Goal: Task Accomplishment & Management: Manage account settings

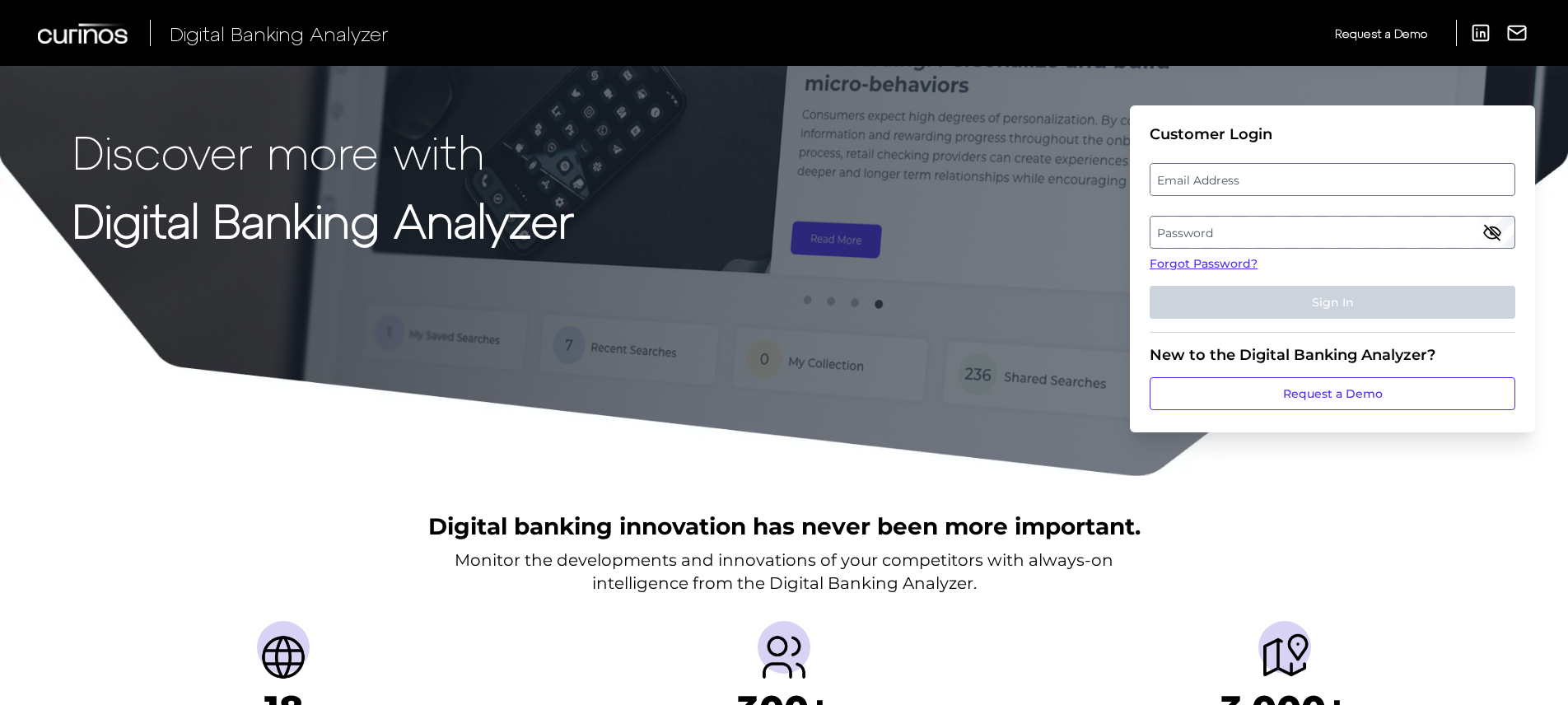
click at [1234, 193] on label "Email Address" at bounding box center [1332, 179] width 364 height 30
click at [1234, 193] on input "email" at bounding box center [1332, 179] width 366 height 33
click at [1235, 187] on input "email" at bounding box center [1332, 179] width 366 height 33
click at [1175, 163] on span "Email Address" at bounding box center [1191, 162] width 77 height 13
click at [1234, 192] on label "Email Address" at bounding box center [1332, 179] width 364 height 30
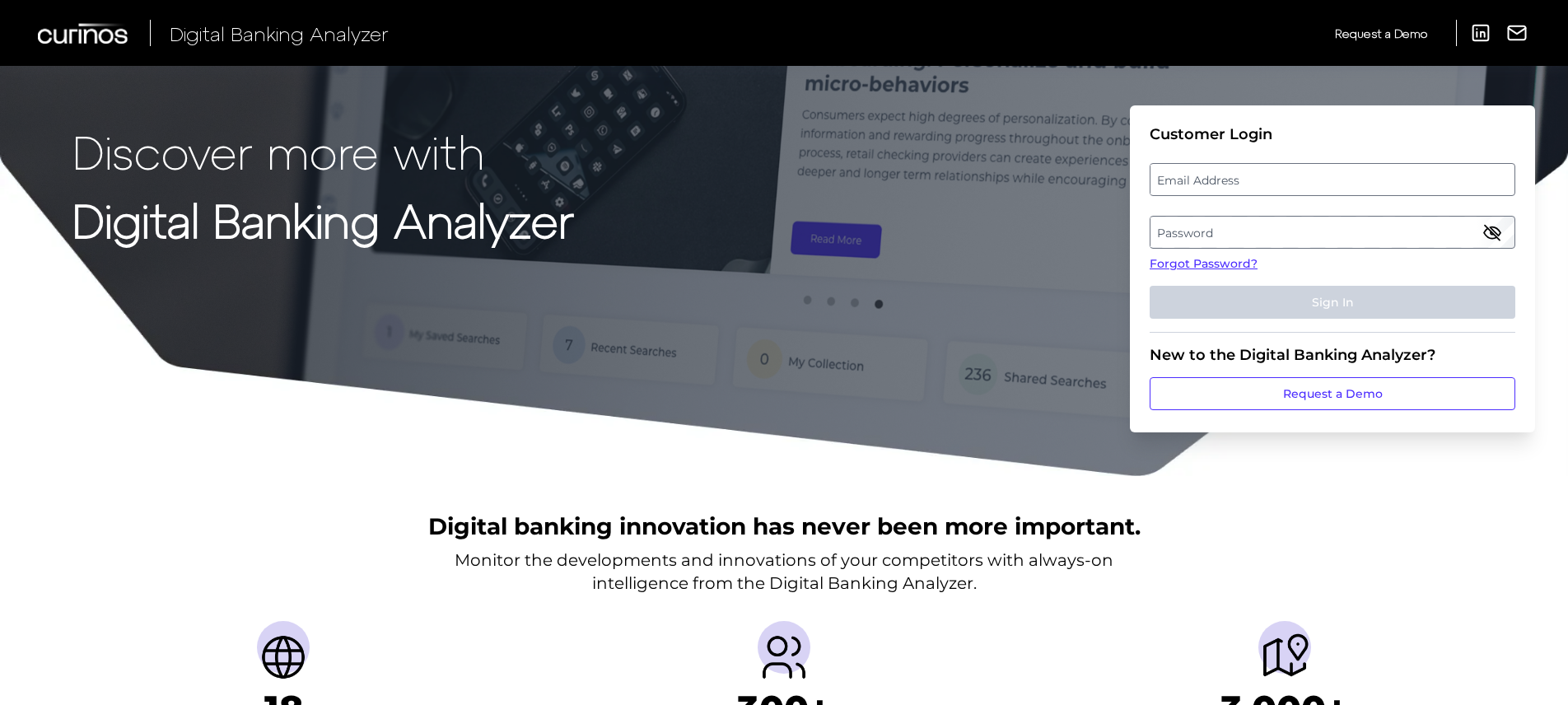
click at [1234, 192] on input "email" at bounding box center [1332, 179] width 366 height 33
click at [1238, 177] on input "Email Address" at bounding box center [1332, 179] width 366 height 33
type input "[PERSON_NAME][EMAIL_ADDRESS][PERSON_NAME][DOMAIN_NAME]"
click at [1213, 260] on link "Forgot Password?" at bounding box center [1332, 263] width 366 height 17
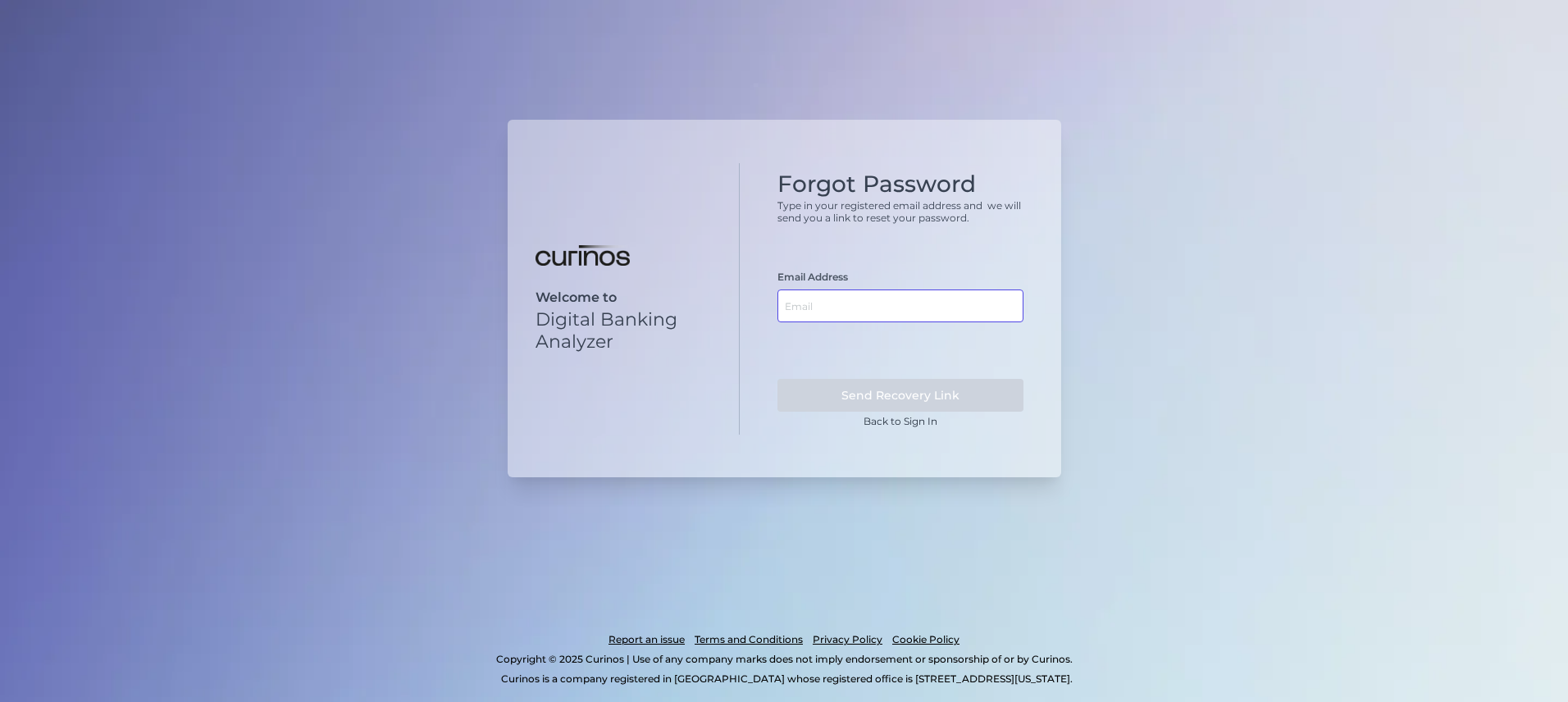
click at [873, 318] on input "text" at bounding box center [901, 305] width 246 height 33
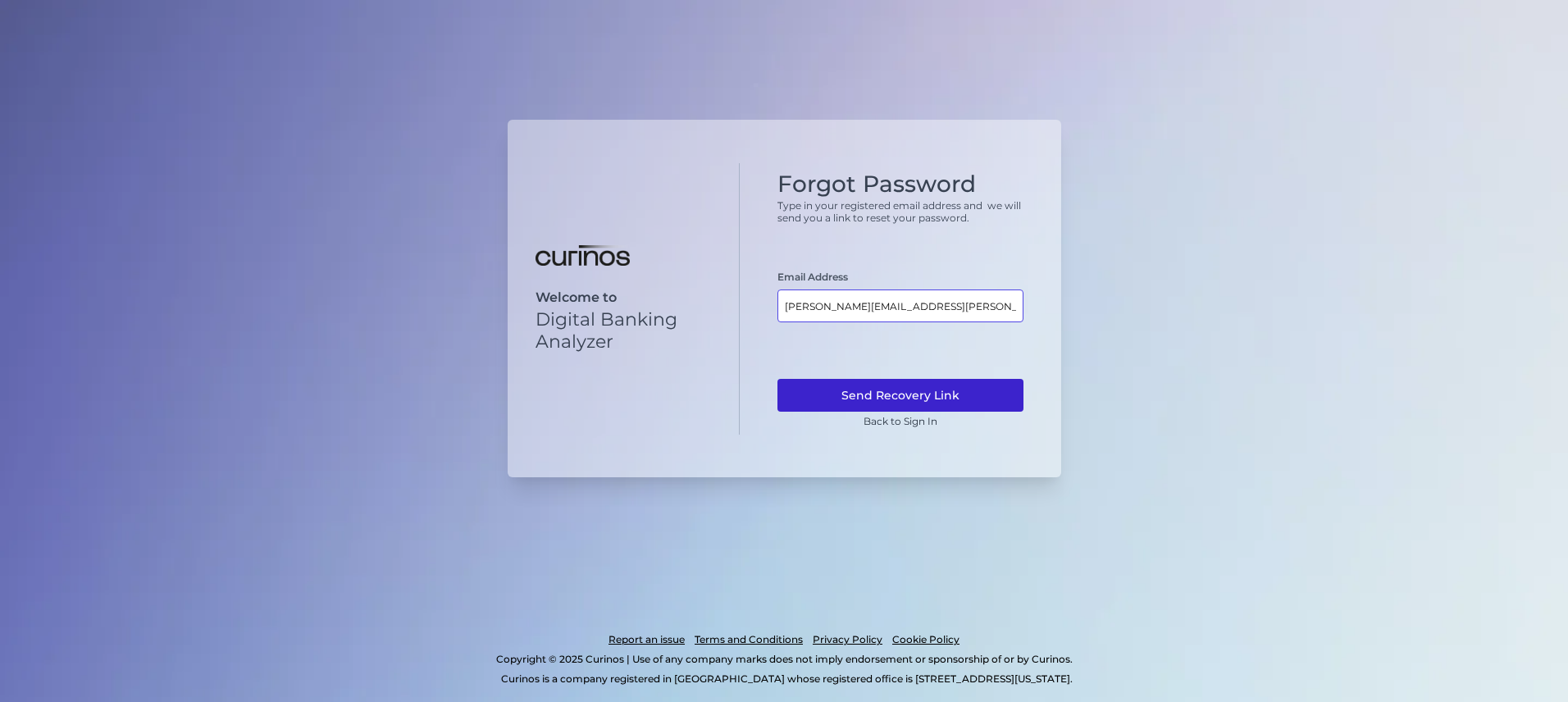
type input "[PERSON_NAME][EMAIL_ADDRESS][PERSON_NAME][DOMAIN_NAME]"
click at [858, 390] on button "Send Recovery Link" at bounding box center [901, 395] width 246 height 33
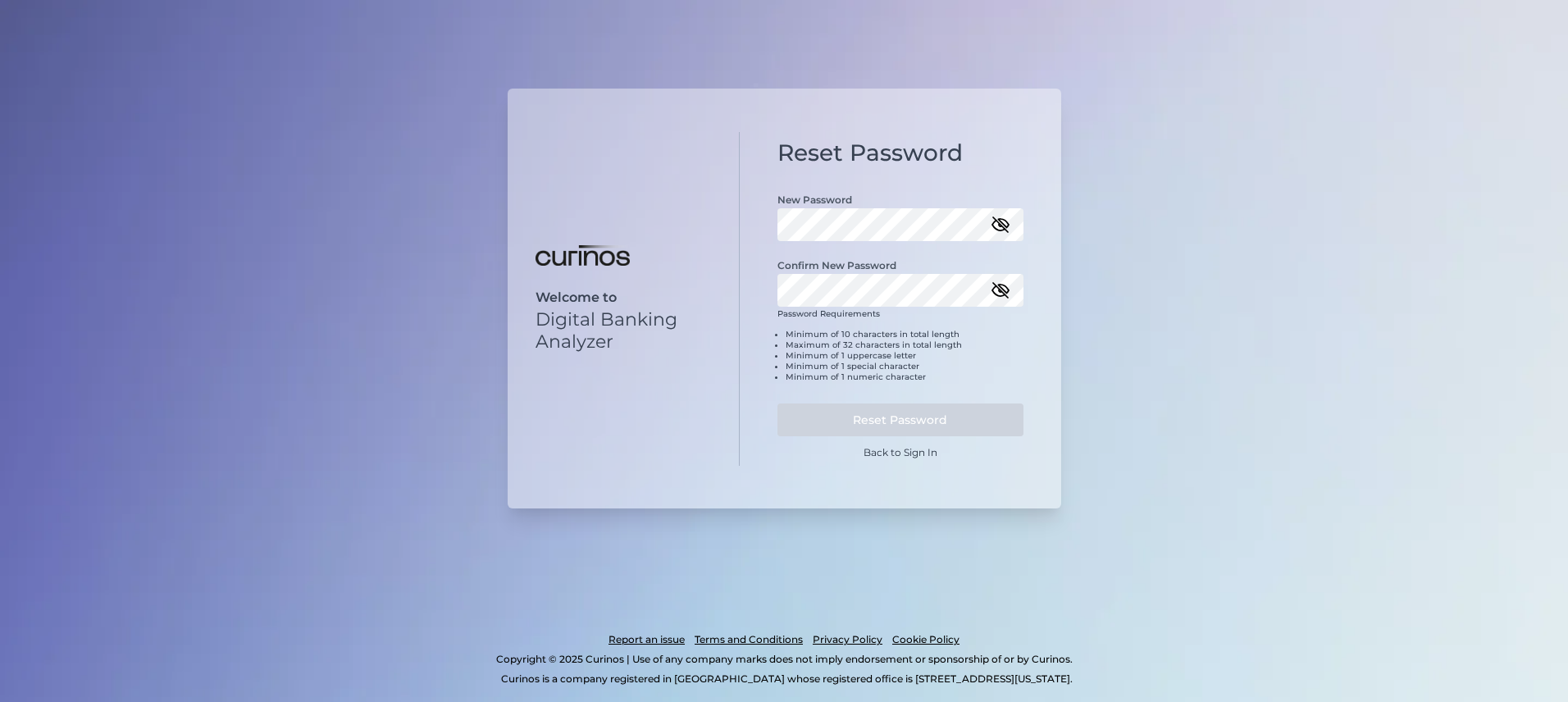
click at [841, 208] on div "New Password" at bounding box center [901, 208] width 246 height 65
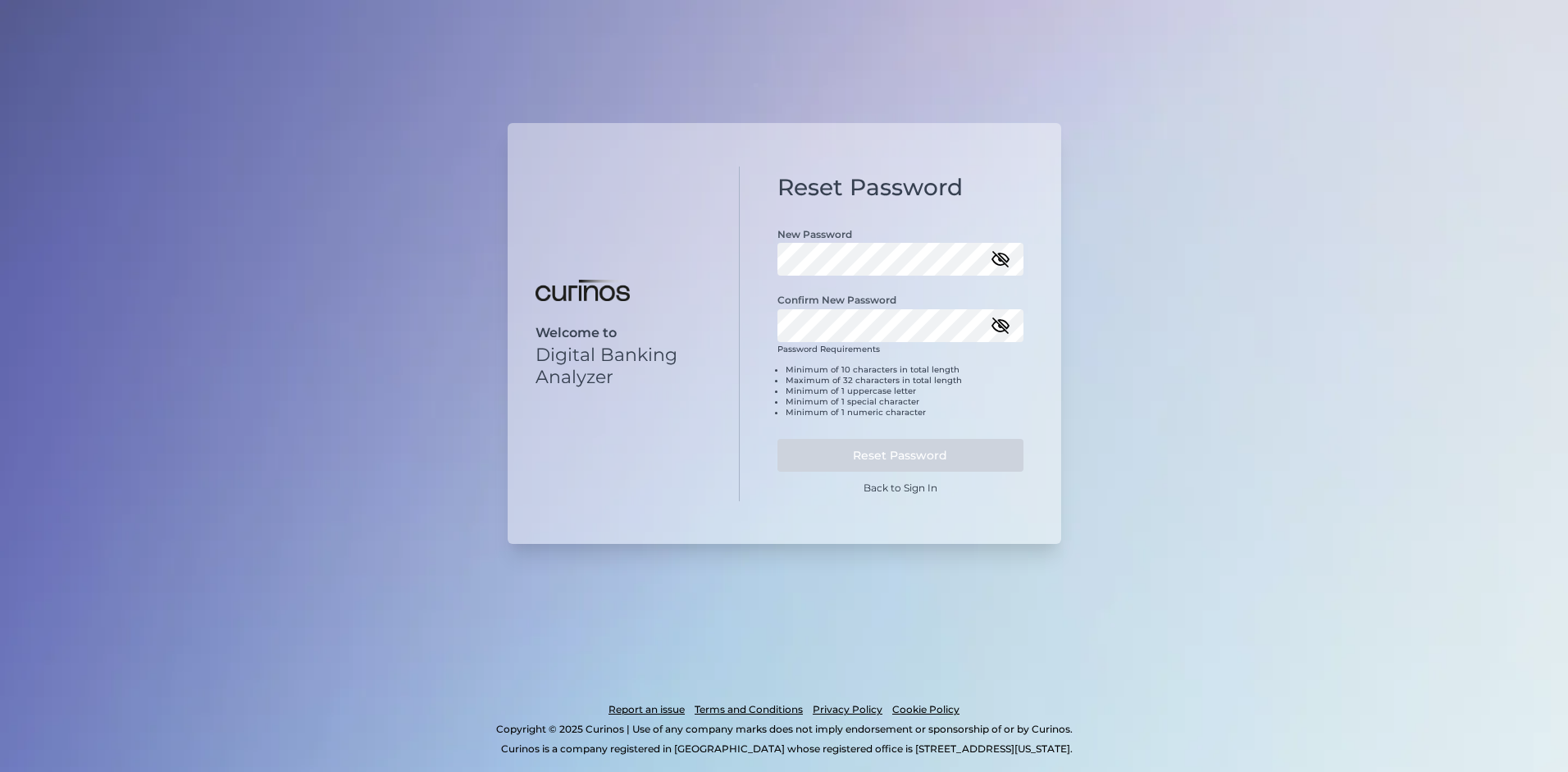
click at [994, 258] on icon "button" at bounding box center [1001, 259] width 20 height 20
click at [1000, 320] on icon "button" at bounding box center [1001, 325] width 20 height 20
click at [697, 318] on div "Welcome to Digital Banking Analyzer Reset Password New Password Confirm New Pas…" at bounding box center [784, 333] width 553 height 421
click at [884, 451] on button "Reset Password" at bounding box center [901, 454] width 246 height 33
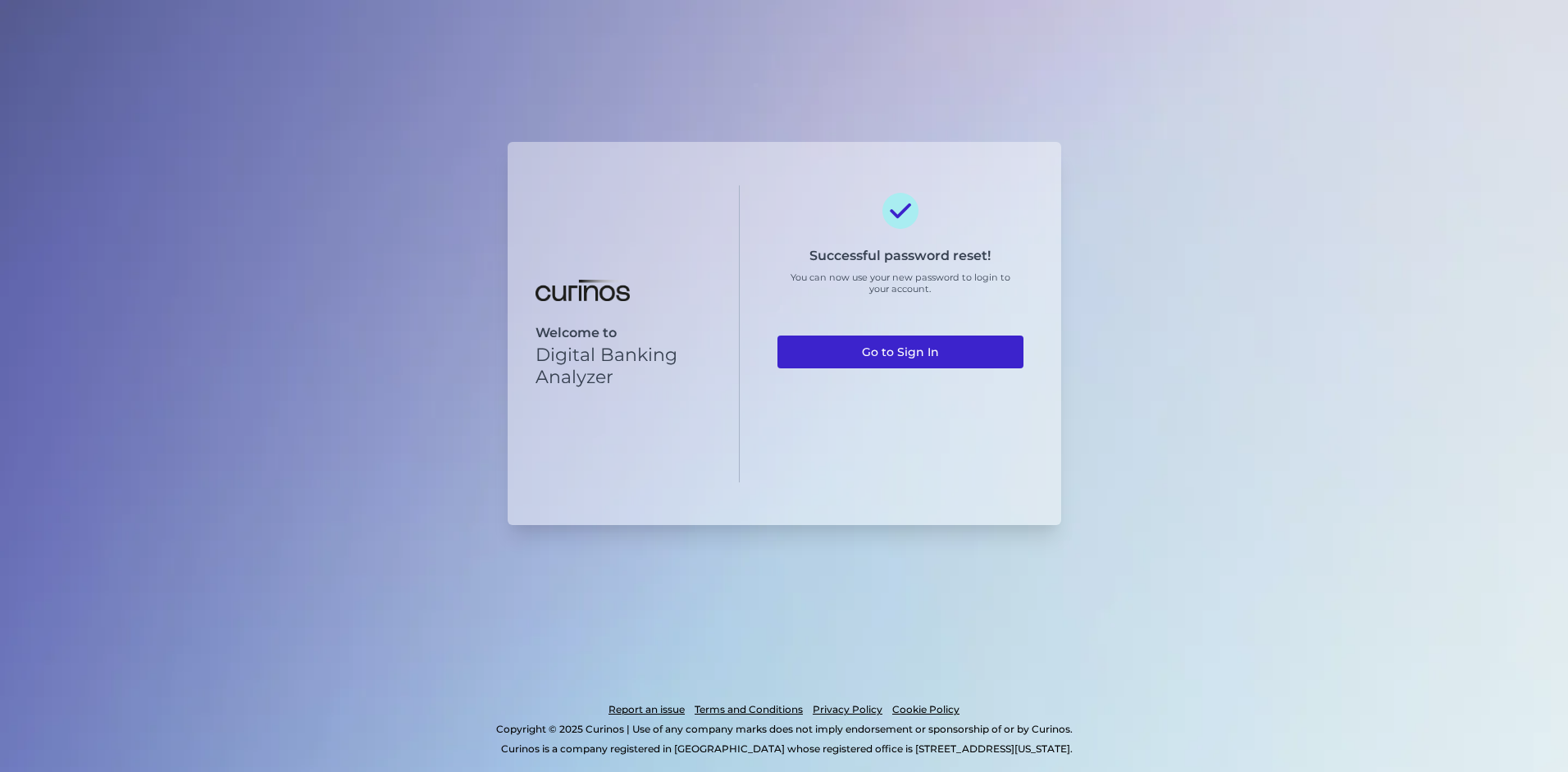
click at [890, 358] on link "Go to Sign In" at bounding box center [901, 351] width 246 height 33
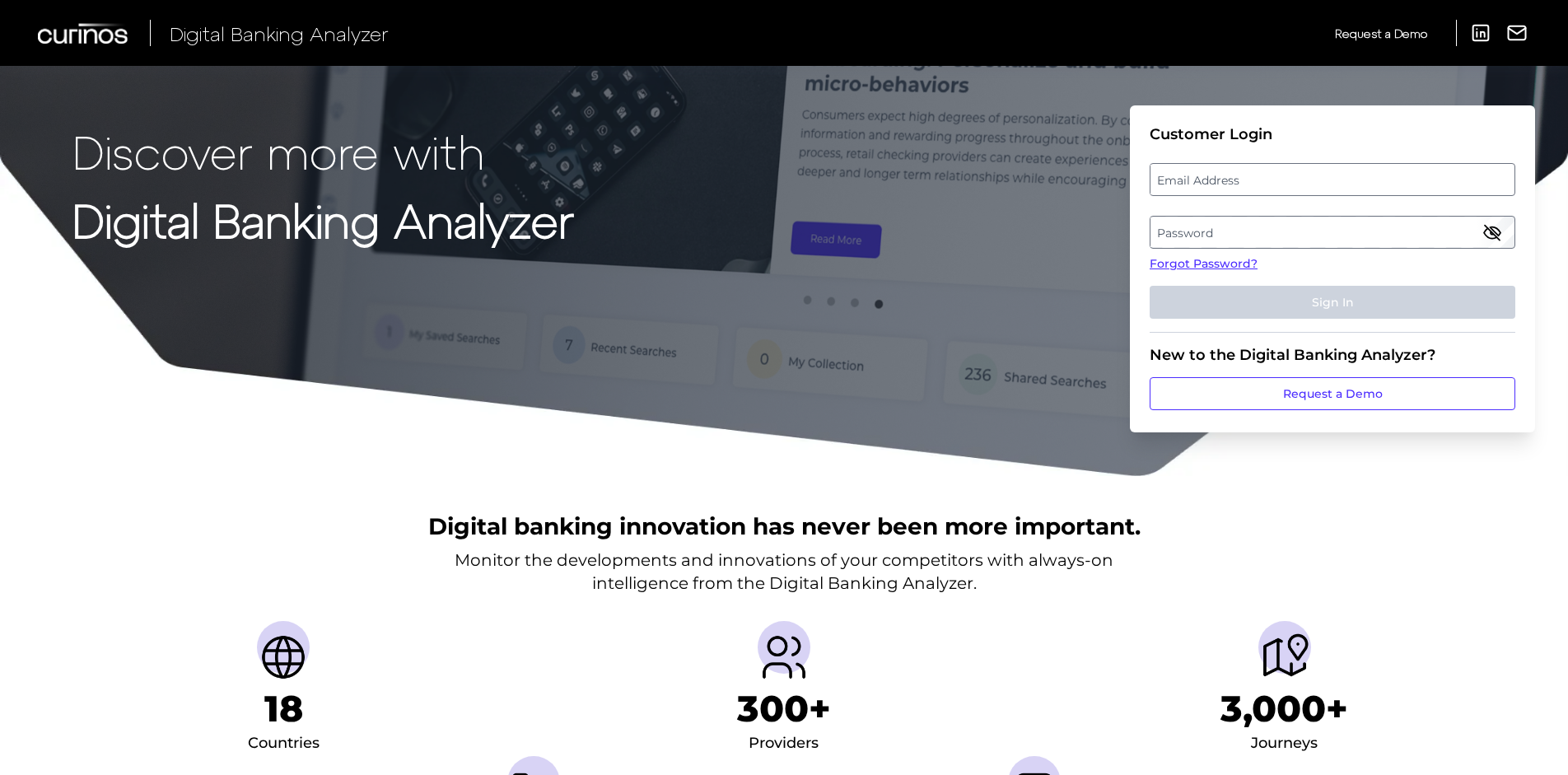
click at [1192, 183] on label "Email Address" at bounding box center [1332, 179] width 364 height 30
click at [1192, 183] on input "email" at bounding box center [1332, 179] width 366 height 33
click at [1209, 183] on input "Email Address" at bounding box center [1332, 179] width 366 height 33
type input "[PERSON_NAME][EMAIL_ADDRESS][PERSON_NAME][DOMAIN_NAME]"
click at [1208, 225] on label "Password" at bounding box center [1332, 232] width 364 height 30
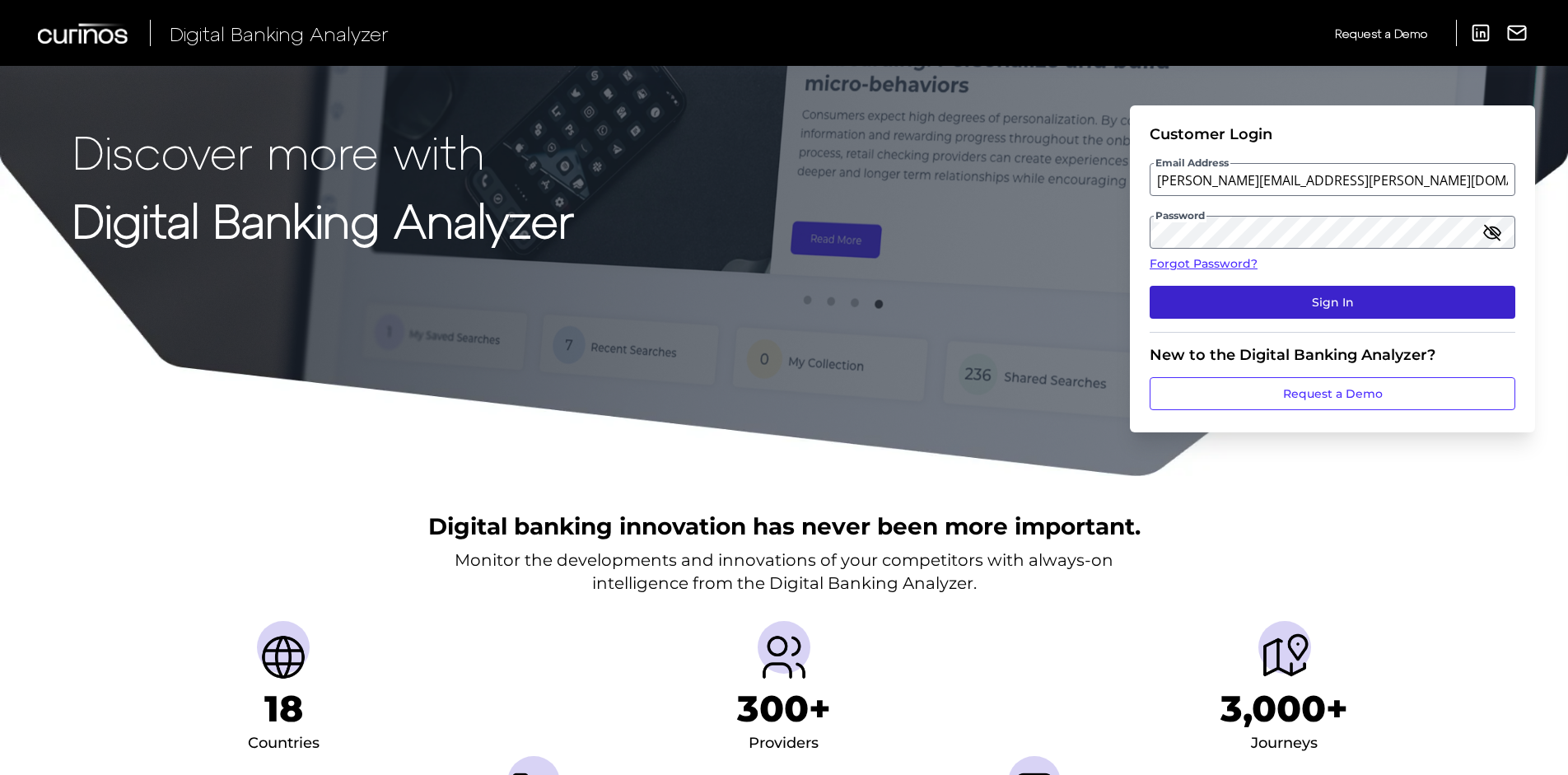
click at [1292, 306] on button "Sign In" at bounding box center [1332, 302] width 366 height 33
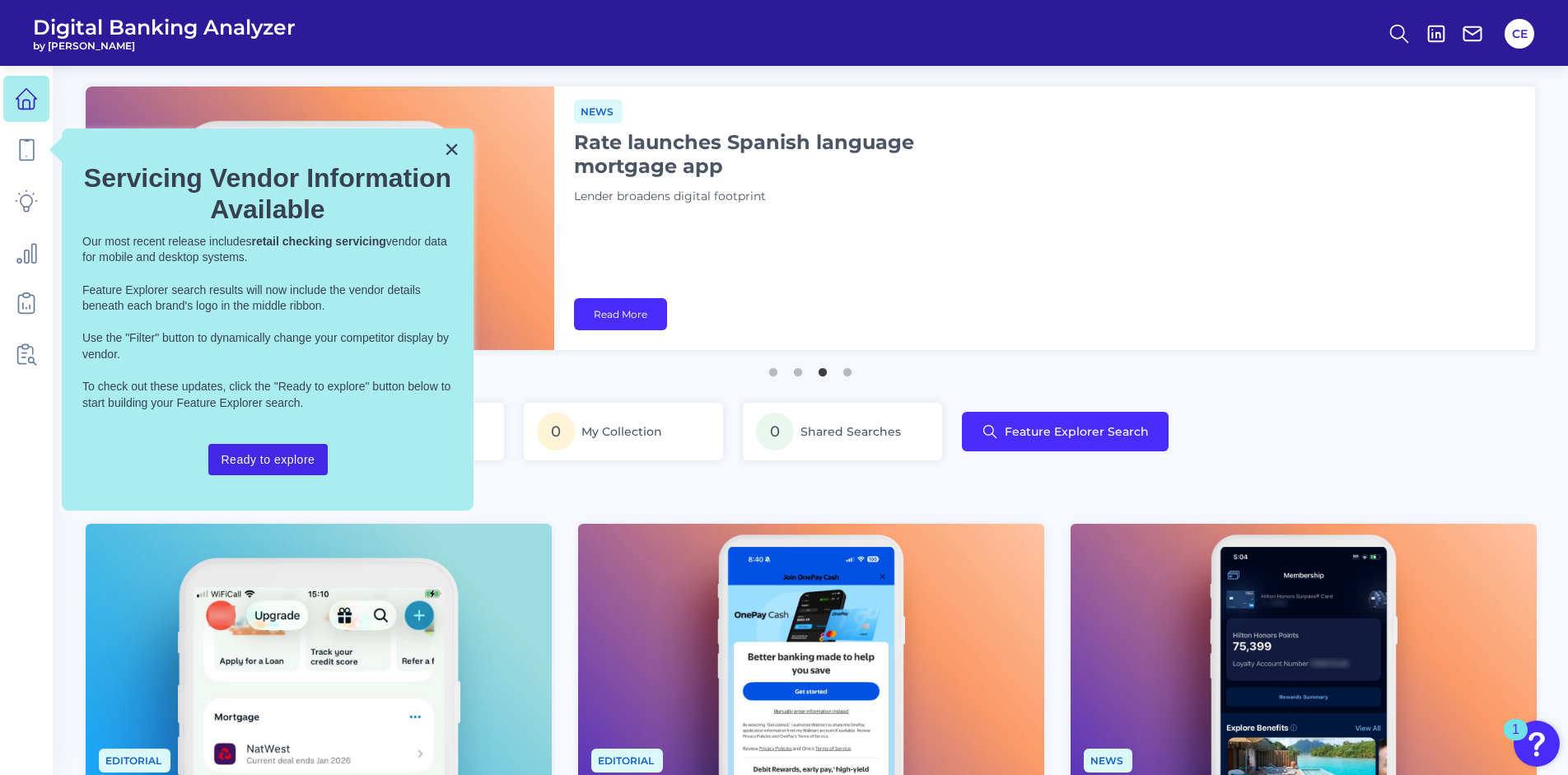
click at [253, 454] on button "Ready to explore" at bounding box center [268, 459] width 121 height 31
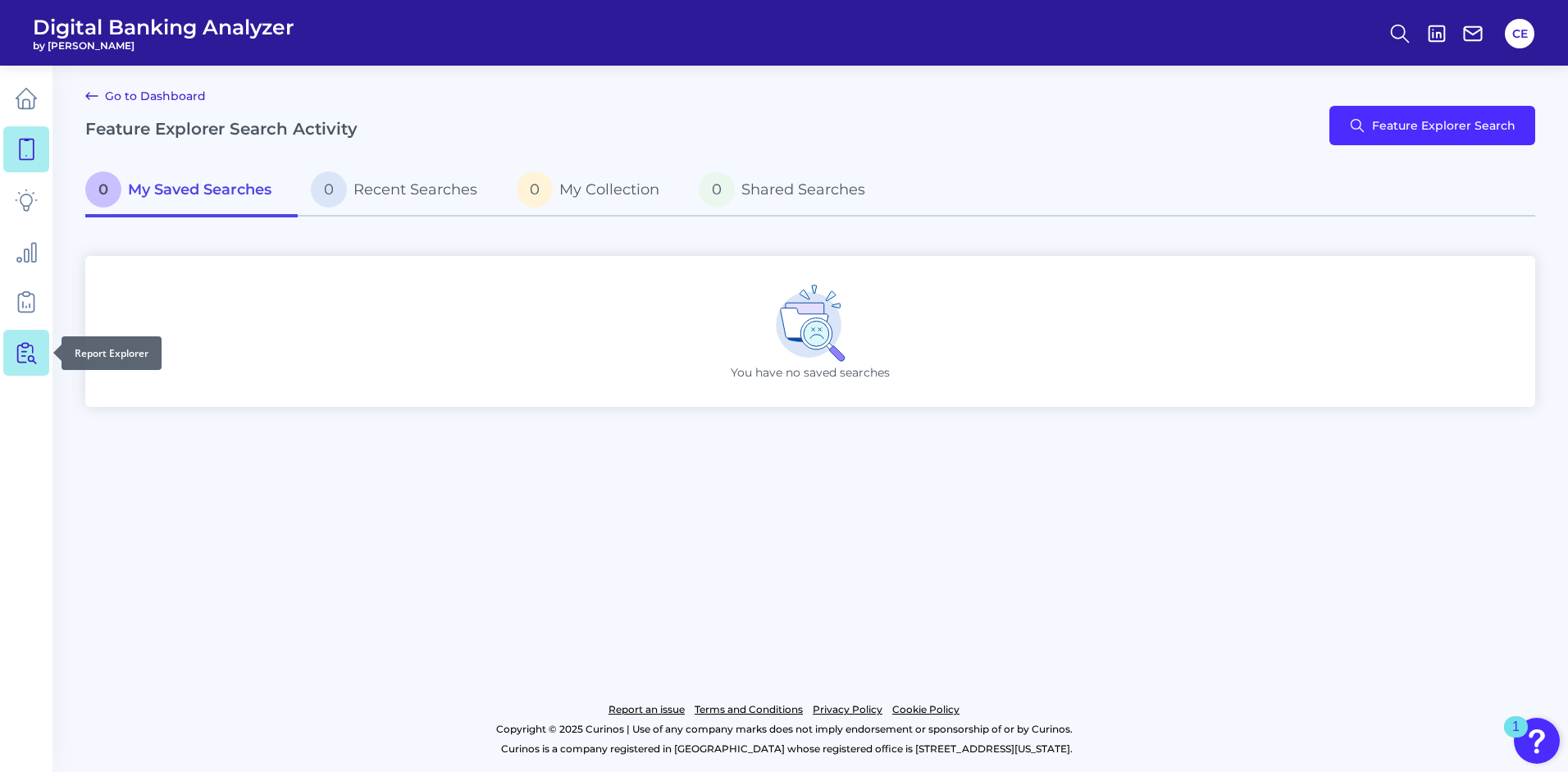
click at [26, 347] on icon at bounding box center [26, 352] width 23 height 23
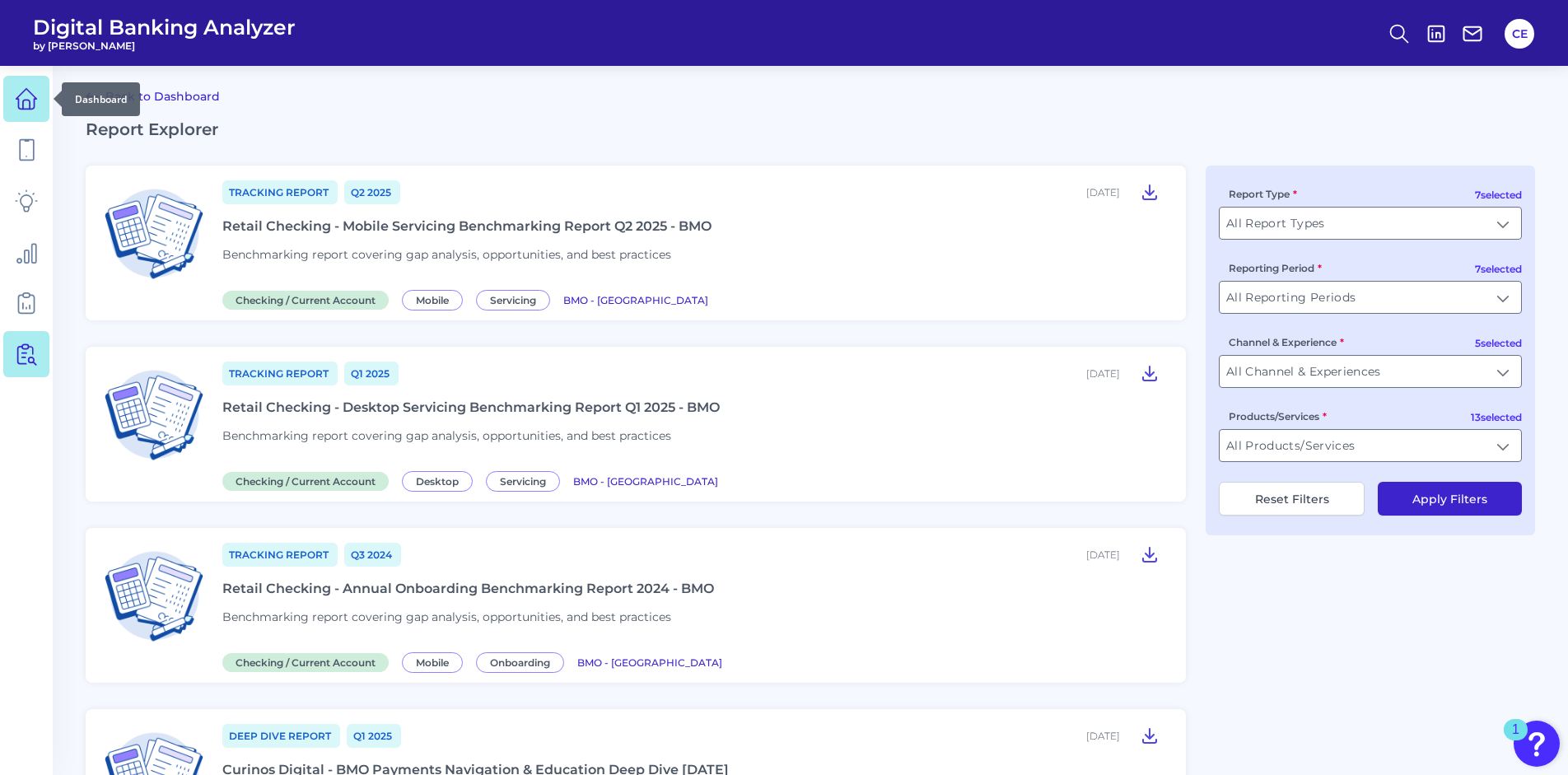
click at [26, 101] on icon at bounding box center [26, 99] width 23 height 23
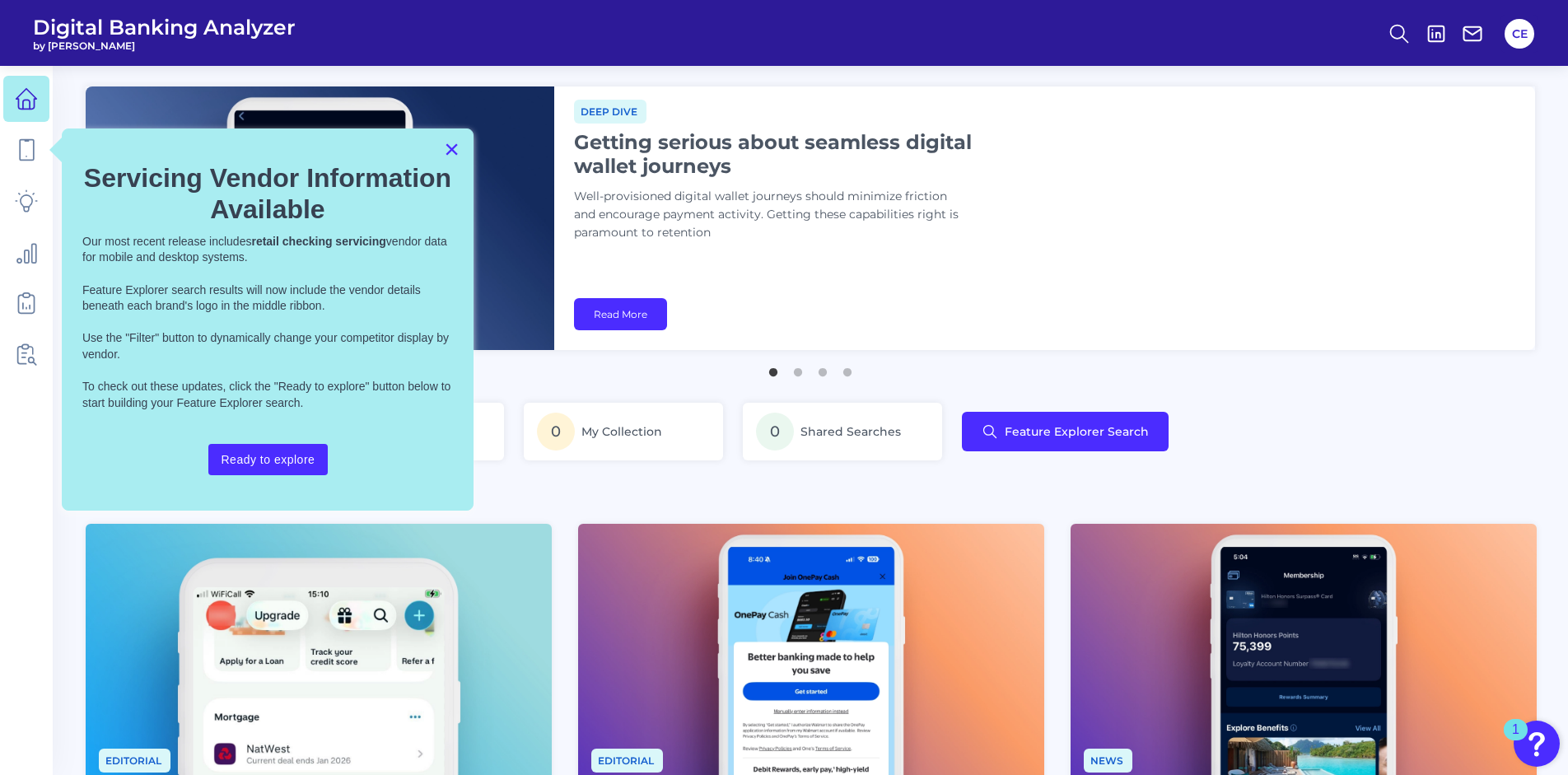
click at [444, 152] on button "×" at bounding box center [452, 148] width 16 height 26
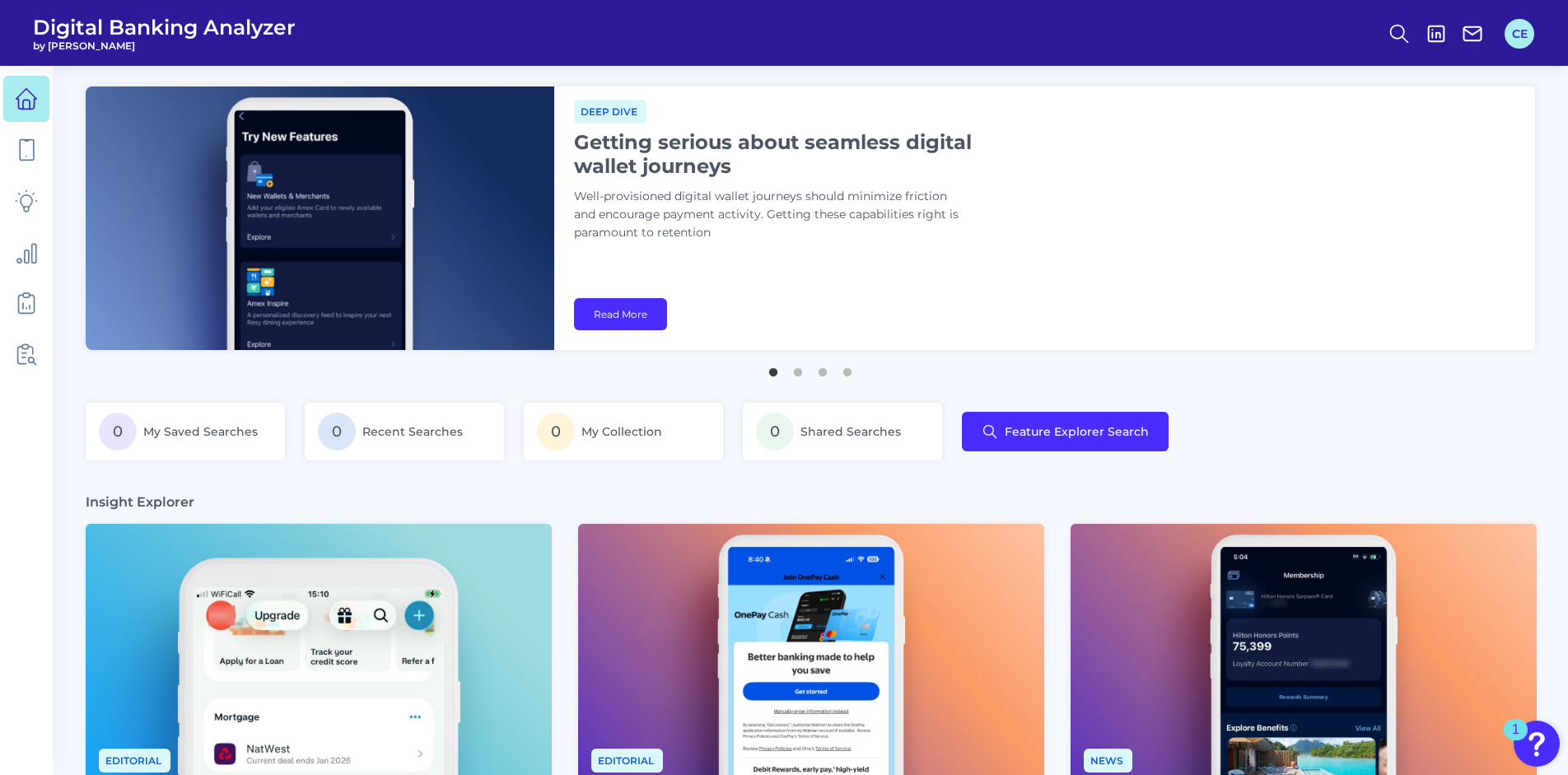
click at [1520, 31] on button "CE" at bounding box center [1519, 34] width 30 height 30
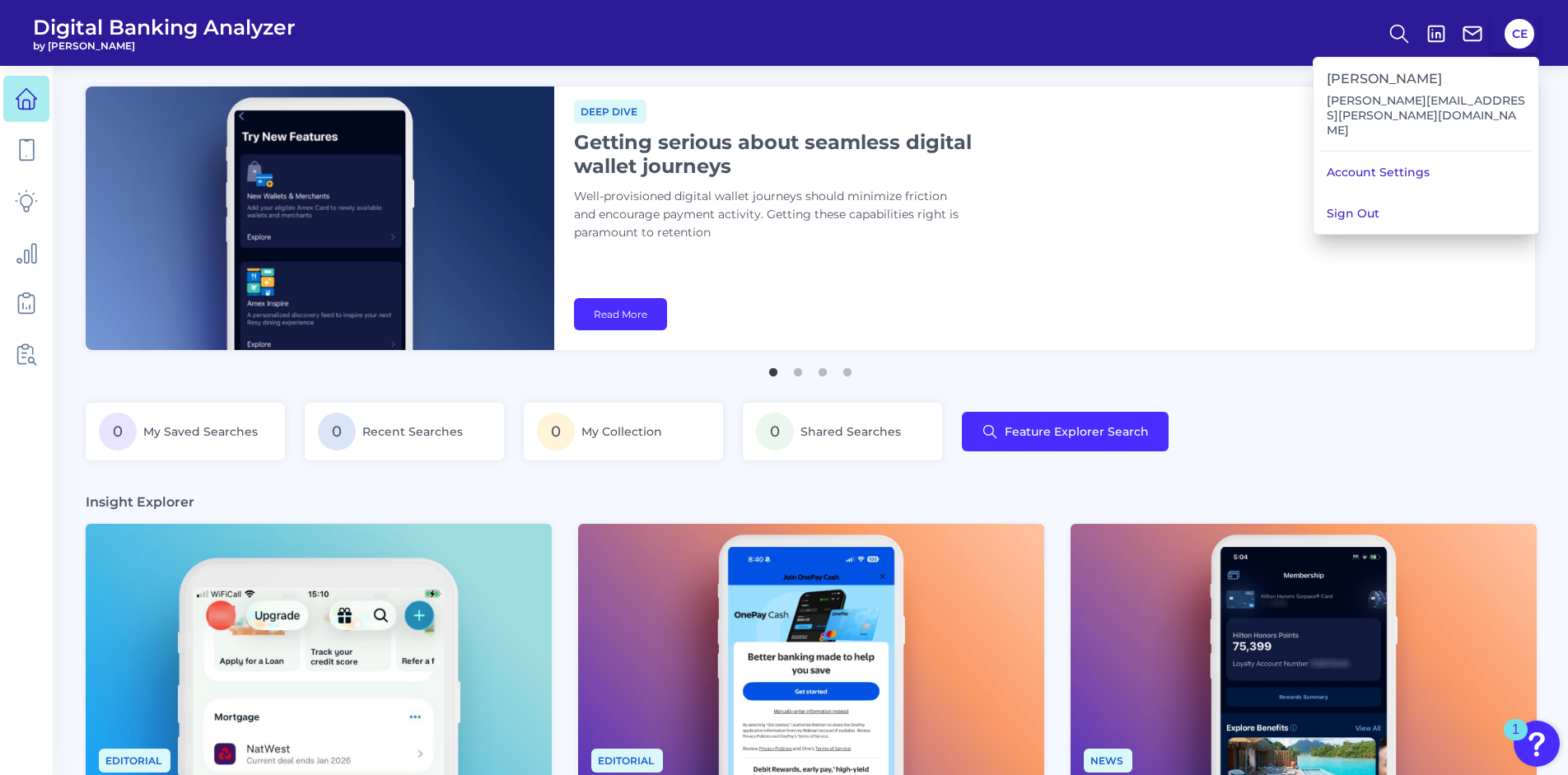
click at [1541, 744] on img "Open Resource Center, 1 new notification" at bounding box center [1536, 743] width 46 height 46
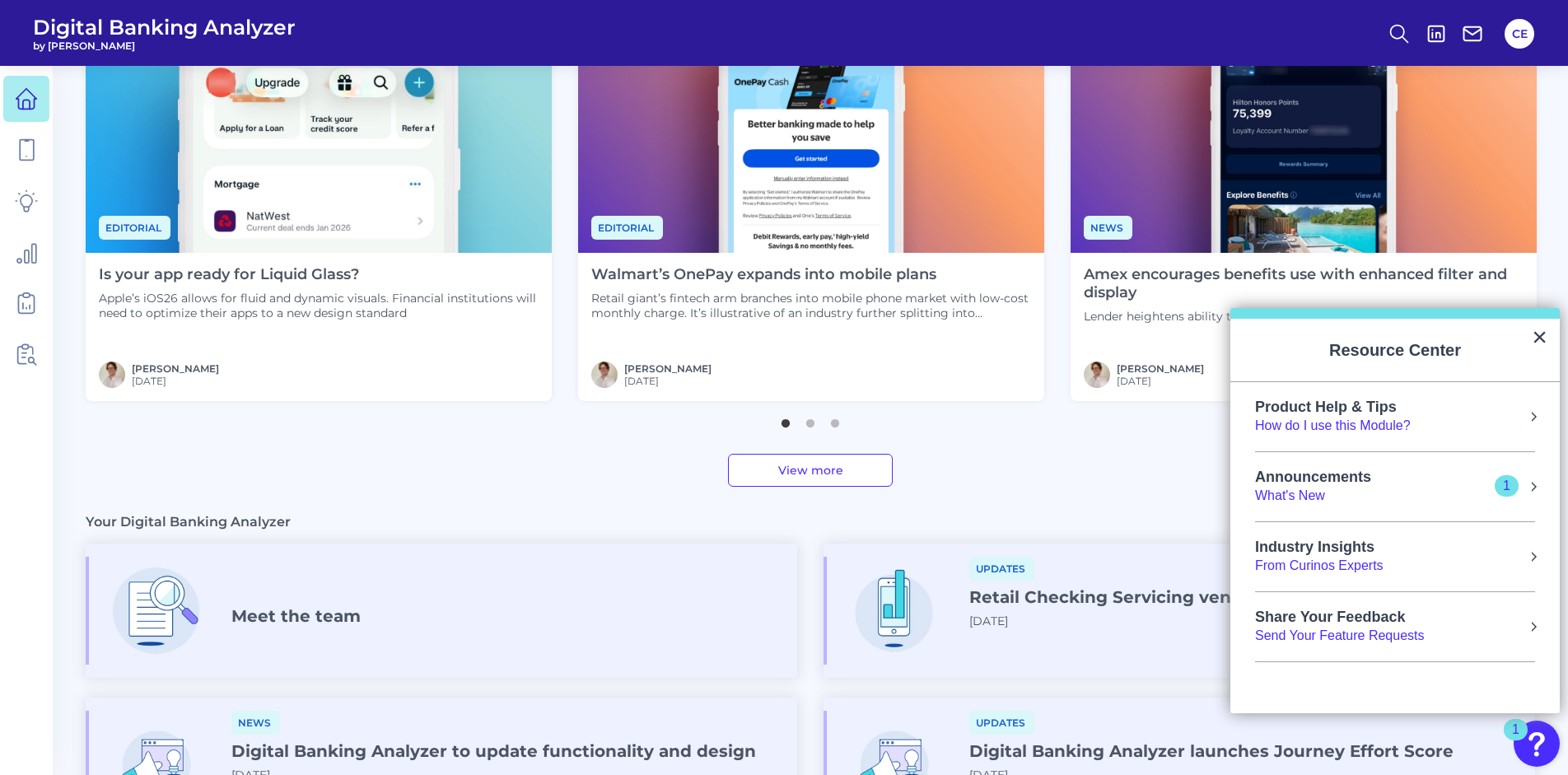
scroll to position [790, 0]
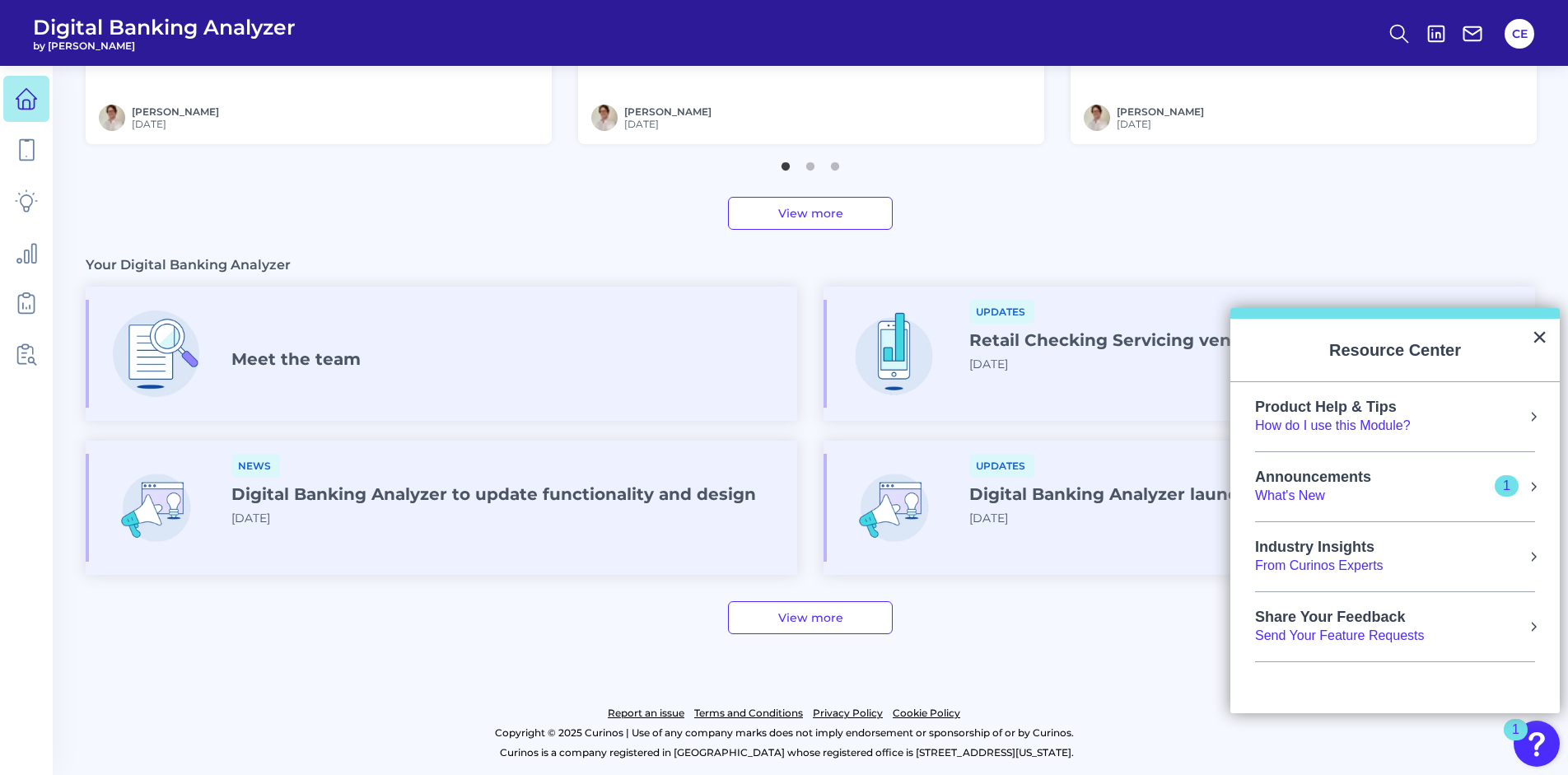
click at [27, 359] on icon at bounding box center [26, 354] width 23 height 23
